Goal: Register for event/course

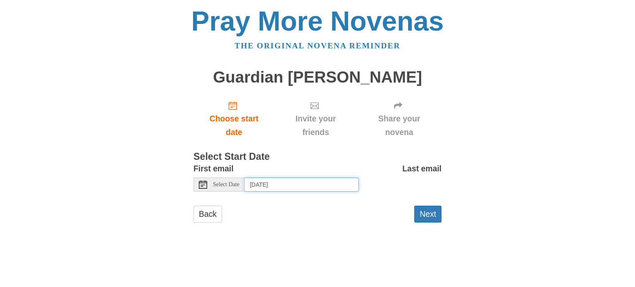
click at [278, 187] on input "Tuesday, September 23rd, 2025" at bounding box center [302, 185] width 114 height 14
click at [303, 182] on input "Wednesday, September 24th" at bounding box center [302, 185] width 114 height 14
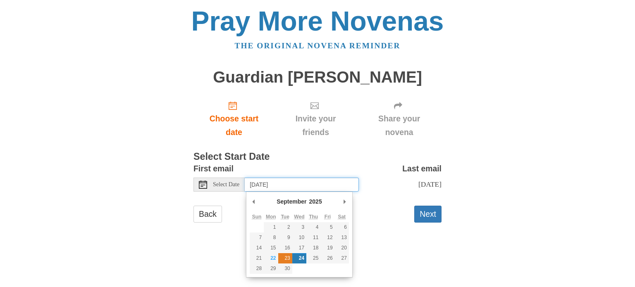
type input "Tuesday, September 23rd"
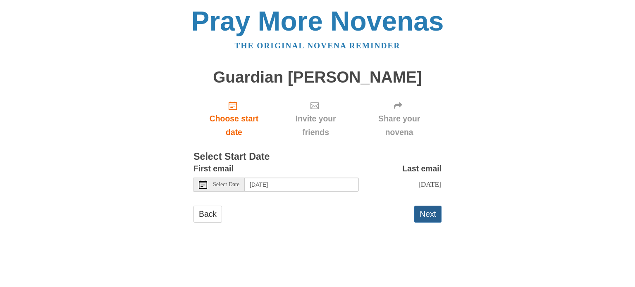
click at [425, 216] on button "Next" at bounding box center [427, 214] width 27 height 17
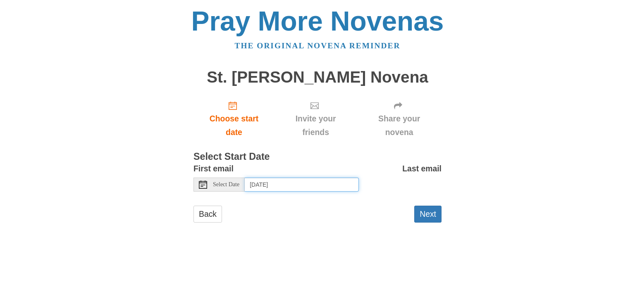
click at [284, 186] on input "[DATE]" at bounding box center [302, 185] width 114 height 14
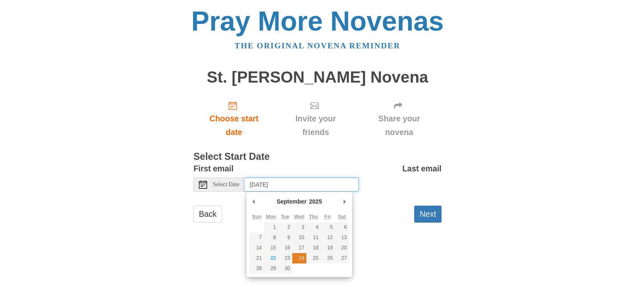
type input "Wednesday, September 24th"
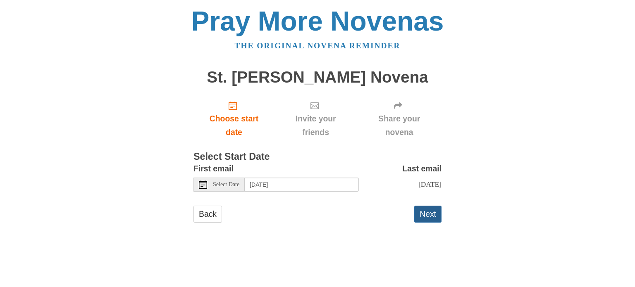
click at [421, 213] on button "Next" at bounding box center [427, 214] width 27 height 17
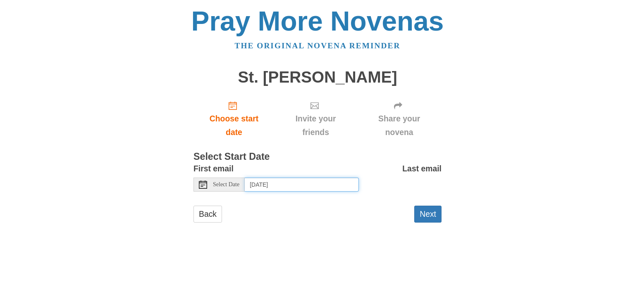
click at [274, 179] on input "[DATE]" at bounding box center [302, 185] width 114 height 14
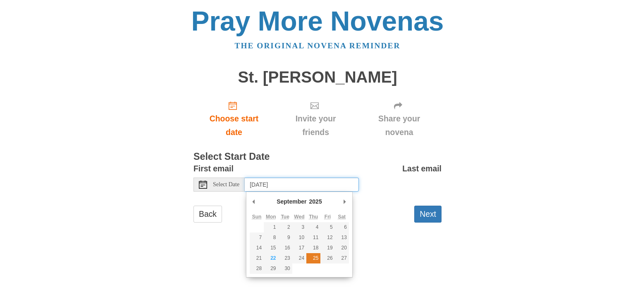
type input "Thursday, September 25th"
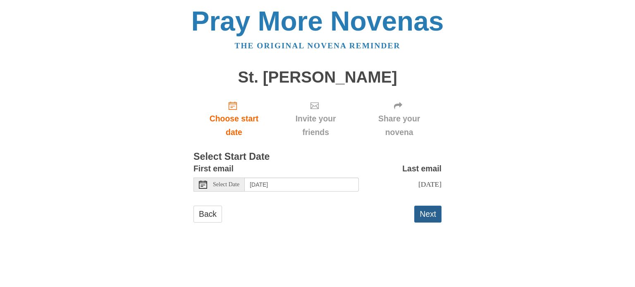
click at [426, 218] on button "Next" at bounding box center [427, 214] width 27 height 17
click at [295, 183] on input "[DATE]" at bounding box center [302, 185] width 114 height 14
click at [346, 186] on input "Friday, September 26th" at bounding box center [302, 185] width 114 height 14
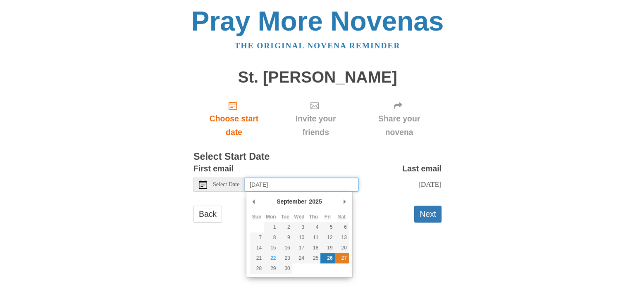
type input "[DATE]"
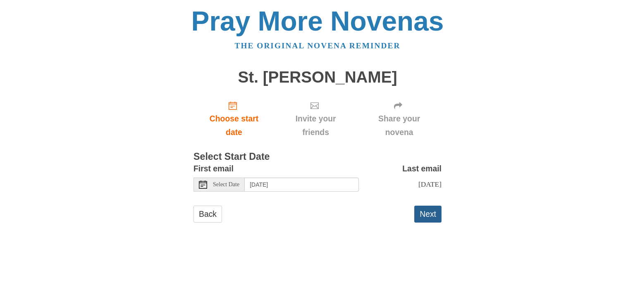
click at [423, 216] on button "Next" at bounding box center [427, 214] width 27 height 17
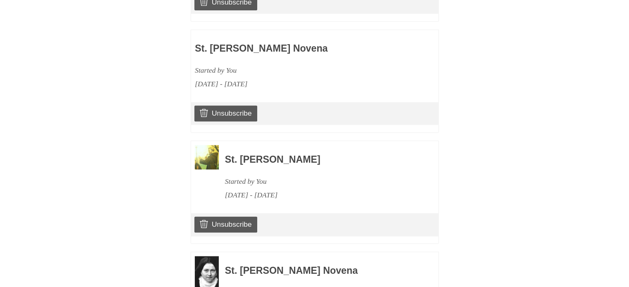
scroll to position [1271, 0]
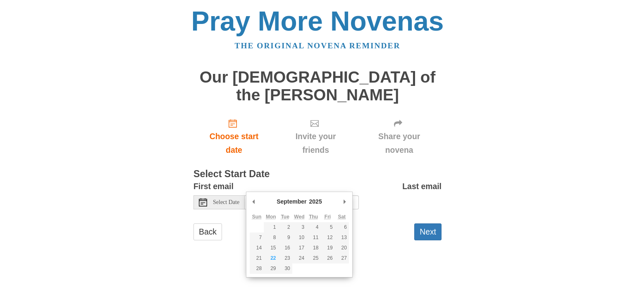
click at [294, 196] on input "[DATE]" at bounding box center [302, 203] width 114 height 14
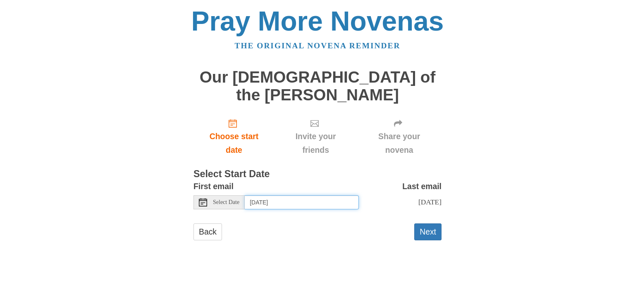
click at [296, 196] on input "[DATE]" at bounding box center [302, 203] width 114 height 14
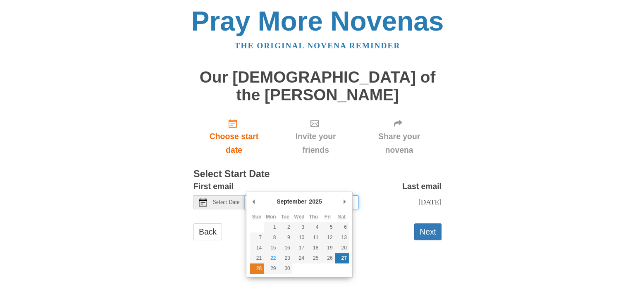
type input "[DATE]"
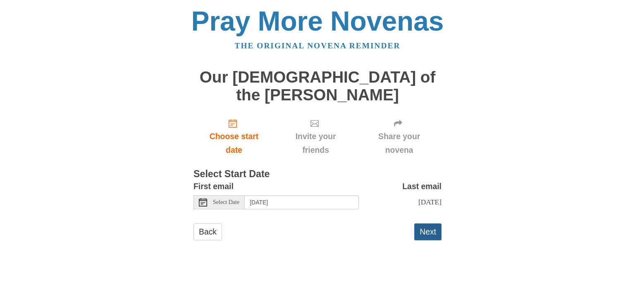
click at [427, 224] on button "Next" at bounding box center [427, 232] width 27 height 17
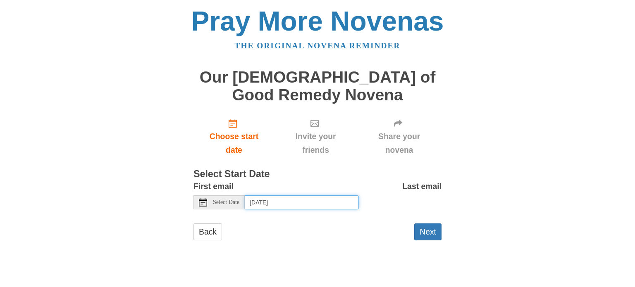
click at [315, 202] on input "Tuesday, September 23rd, 2025" at bounding box center [302, 203] width 114 height 14
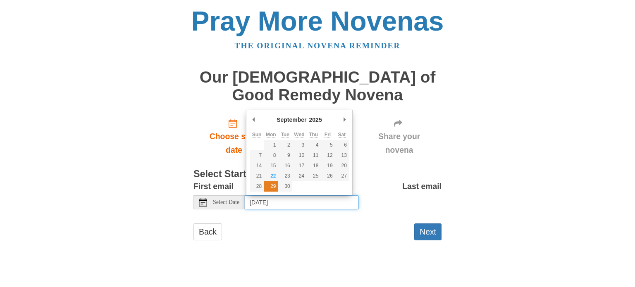
type input "Monday, September 29th"
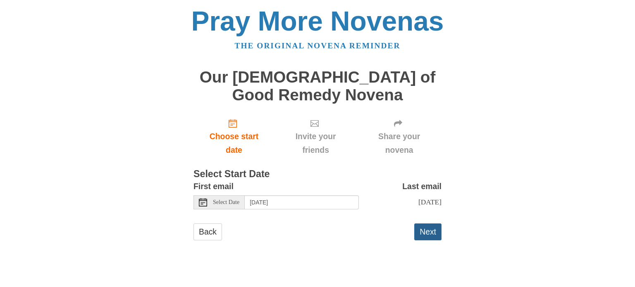
click at [429, 236] on button "Next" at bounding box center [427, 232] width 27 height 17
